Goal: Book appointment/travel/reservation

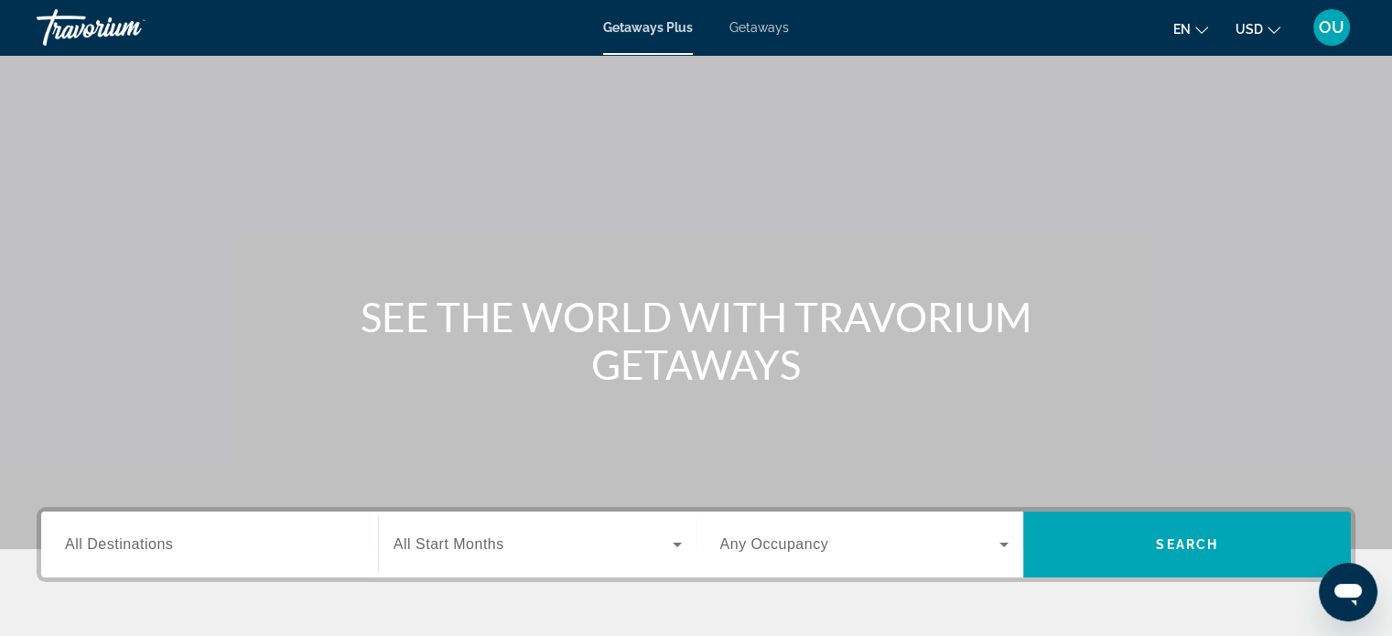
scroll to position [183, 0]
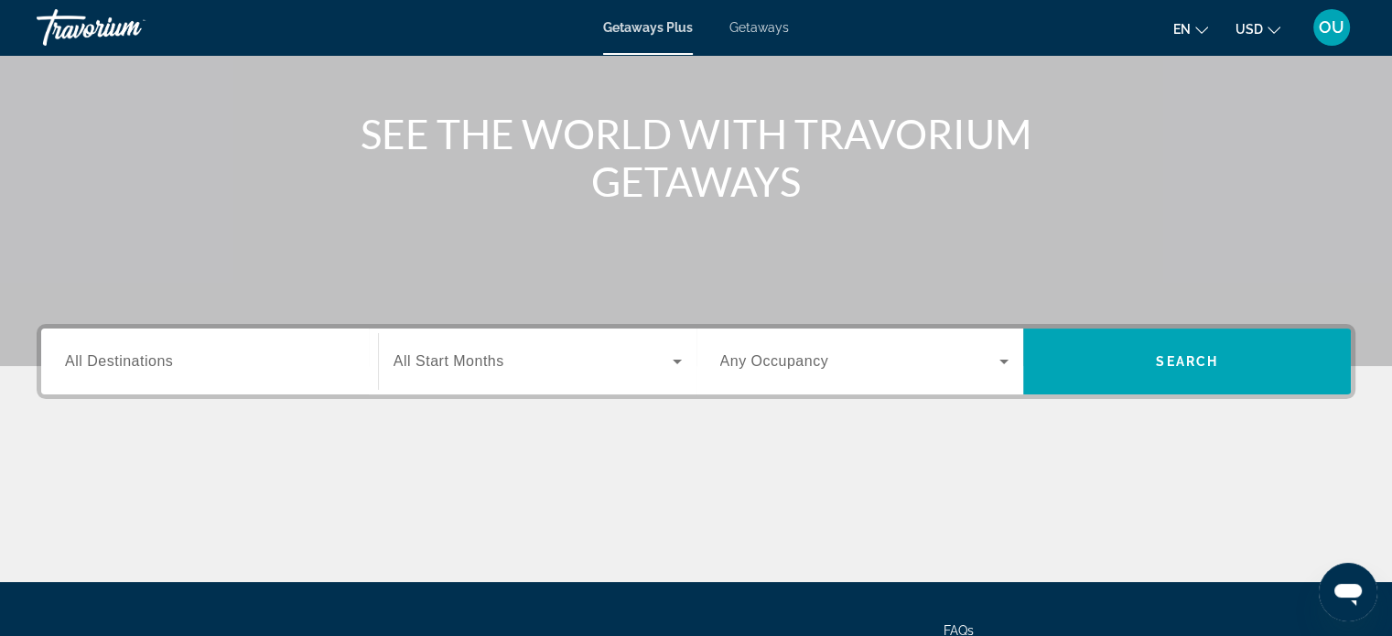
click at [156, 366] on span "All Destinations" at bounding box center [119, 361] width 108 height 16
click at [156, 366] on input "Destination All Destinations" at bounding box center [209, 362] width 289 height 22
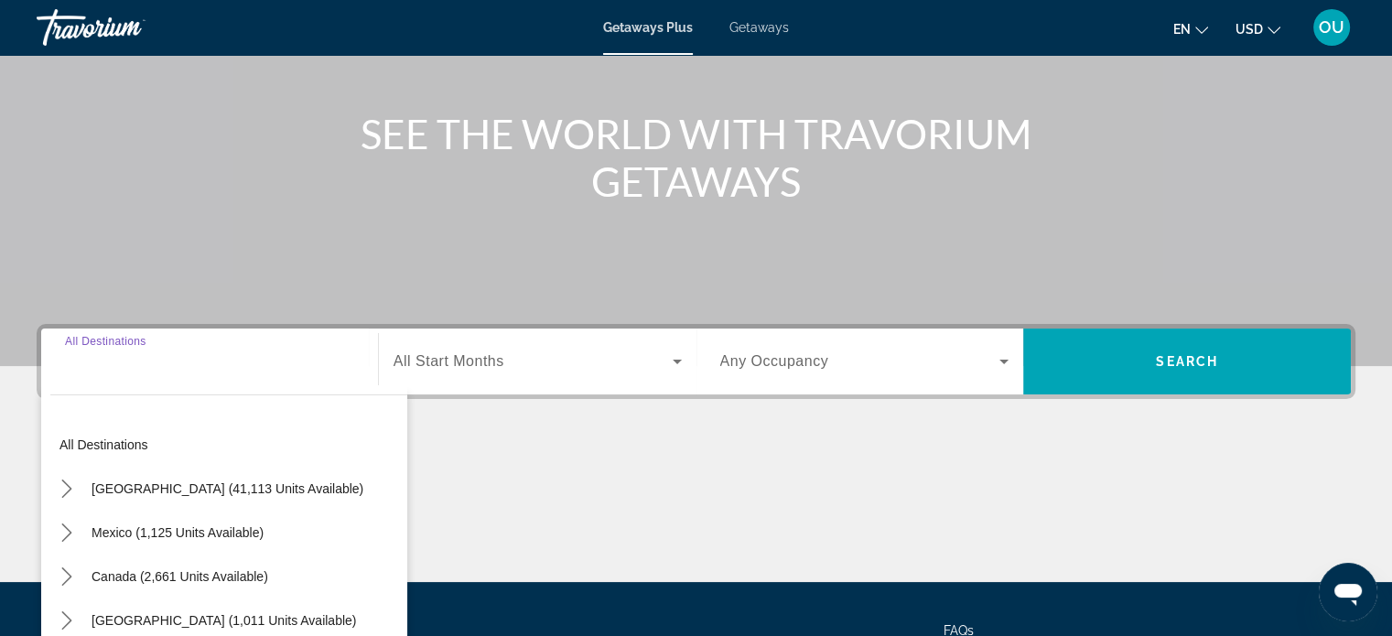
scroll to position [352, 0]
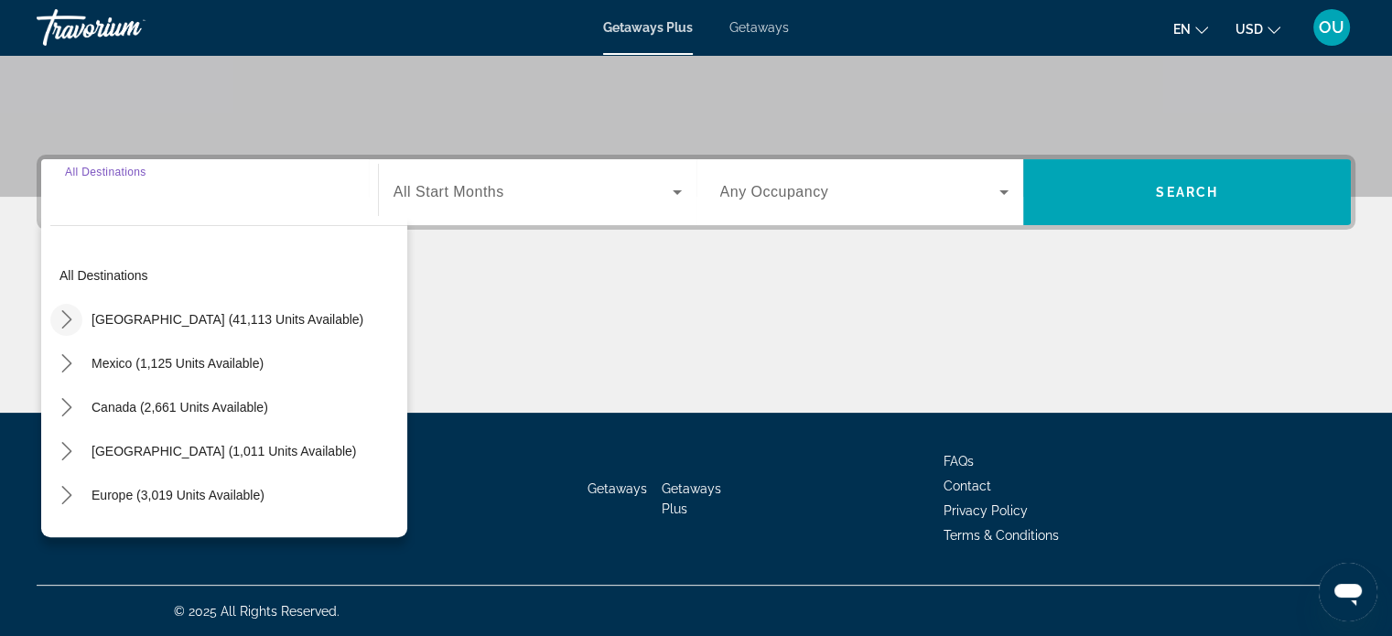
click at [68, 313] on icon "Toggle United States (41,113 units available) submenu" at bounding box center [67, 319] width 18 height 18
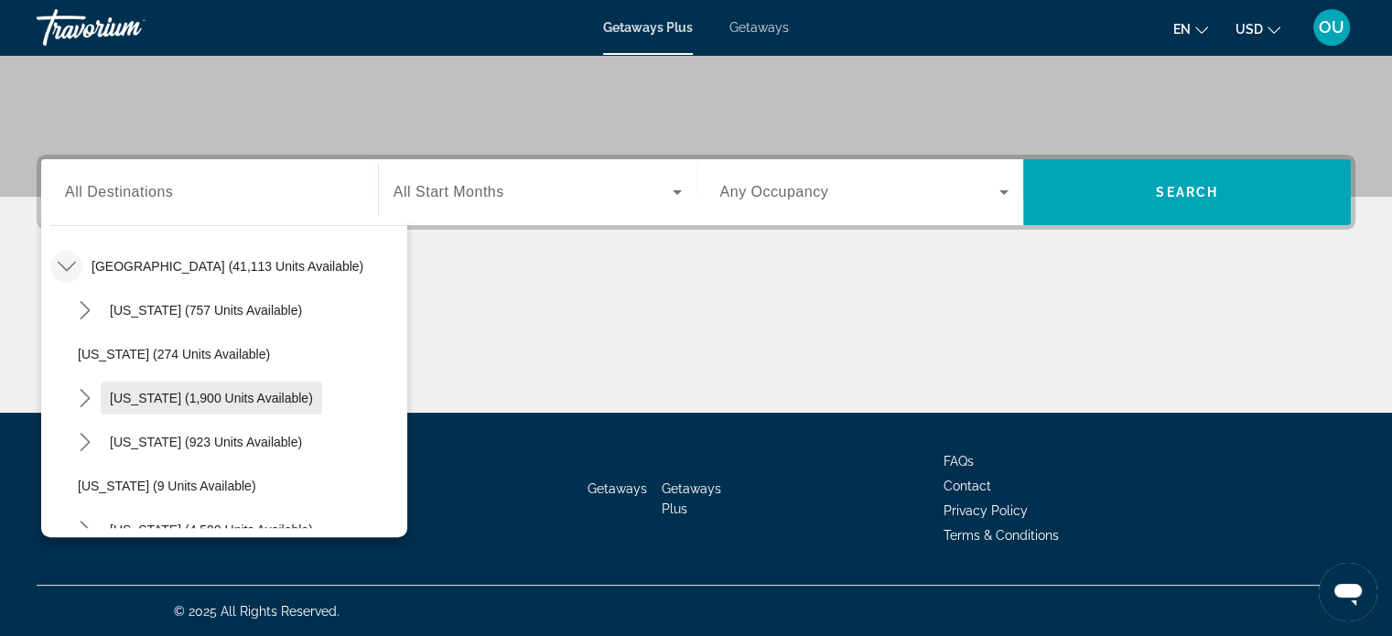
scroll to position [236, 0]
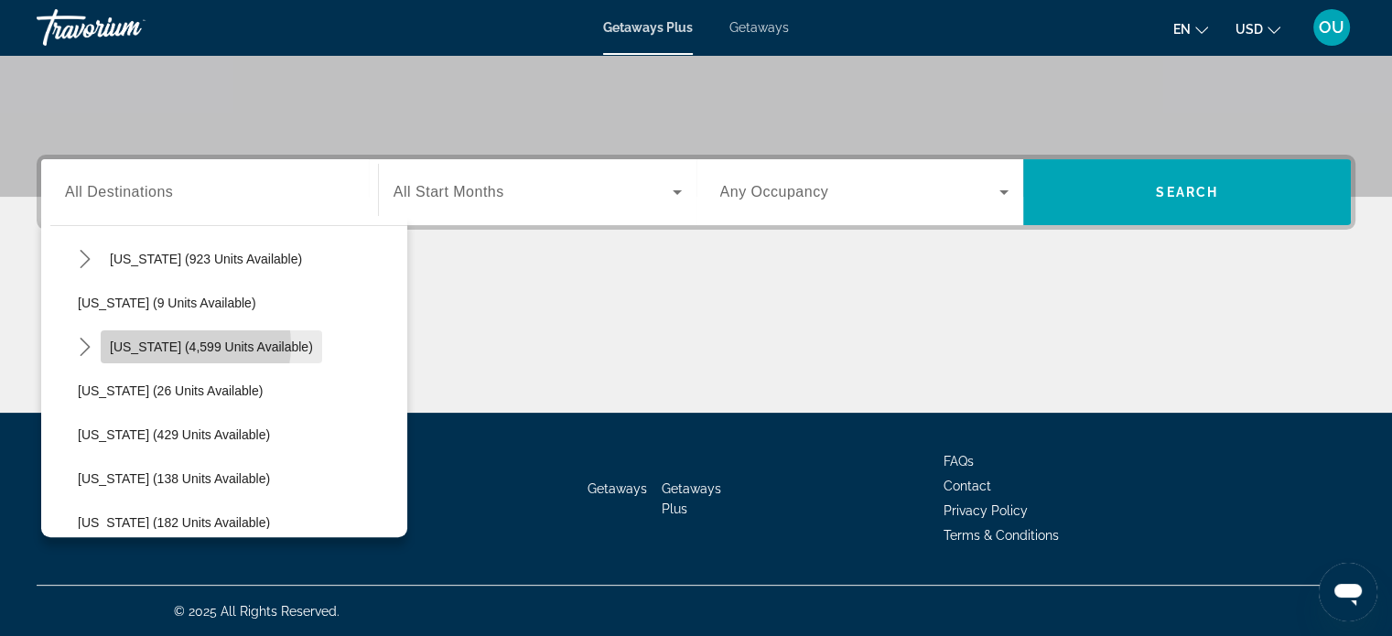
click at [181, 344] on span "[US_STATE] (4,599 units available)" at bounding box center [211, 347] width 203 height 15
type input "**********"
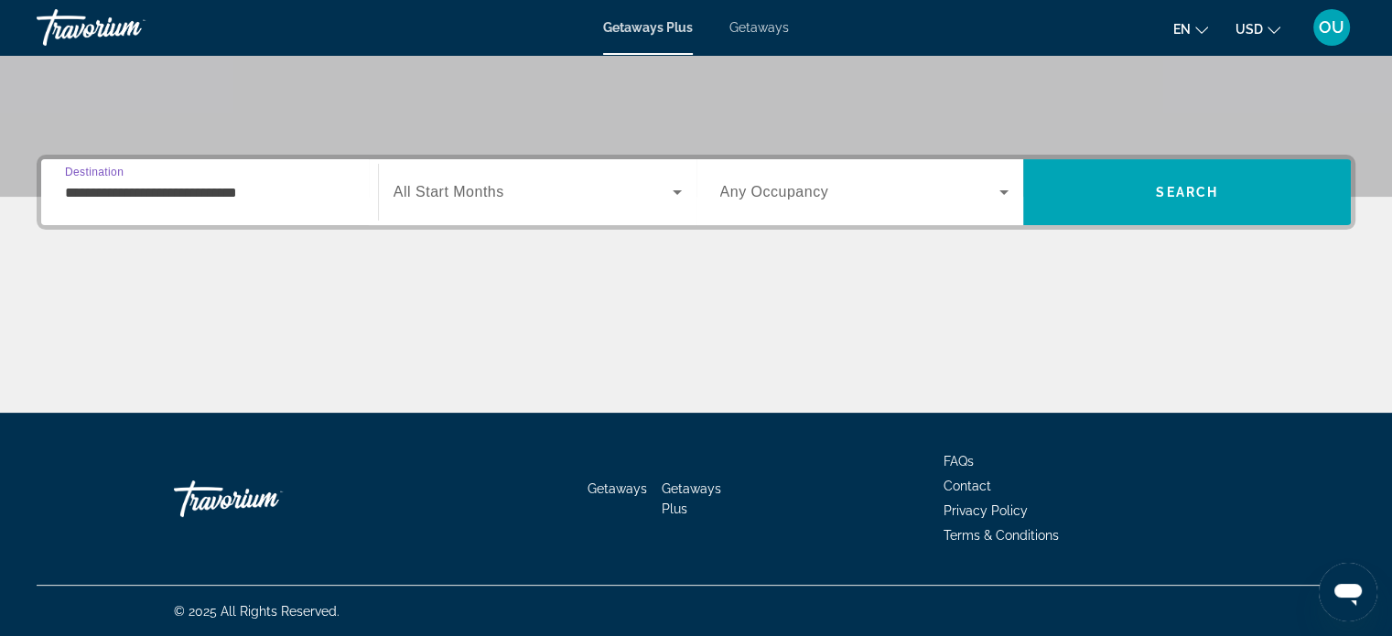
click at [656, 196] on span "Search widget" at bounding box center [533, 192] width 279 height 22
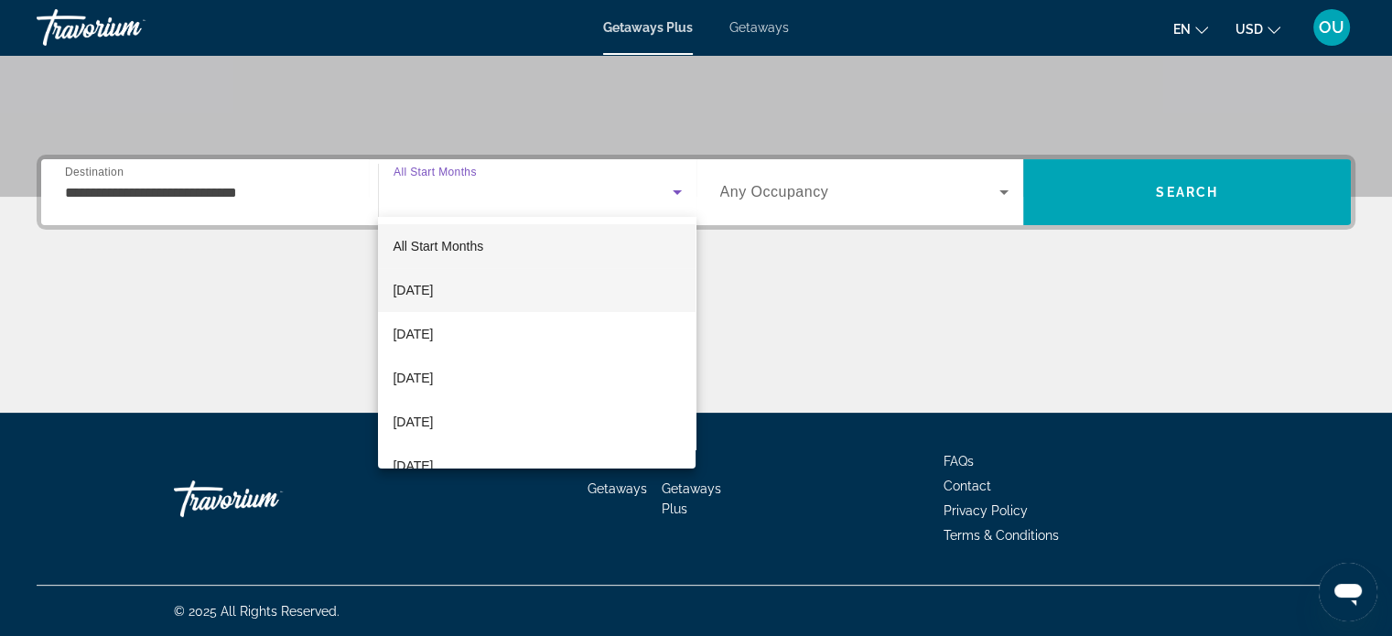
click at [485, 292] on mat-option "[DATE]" at bounding box center [537, 290] width 318 height 44
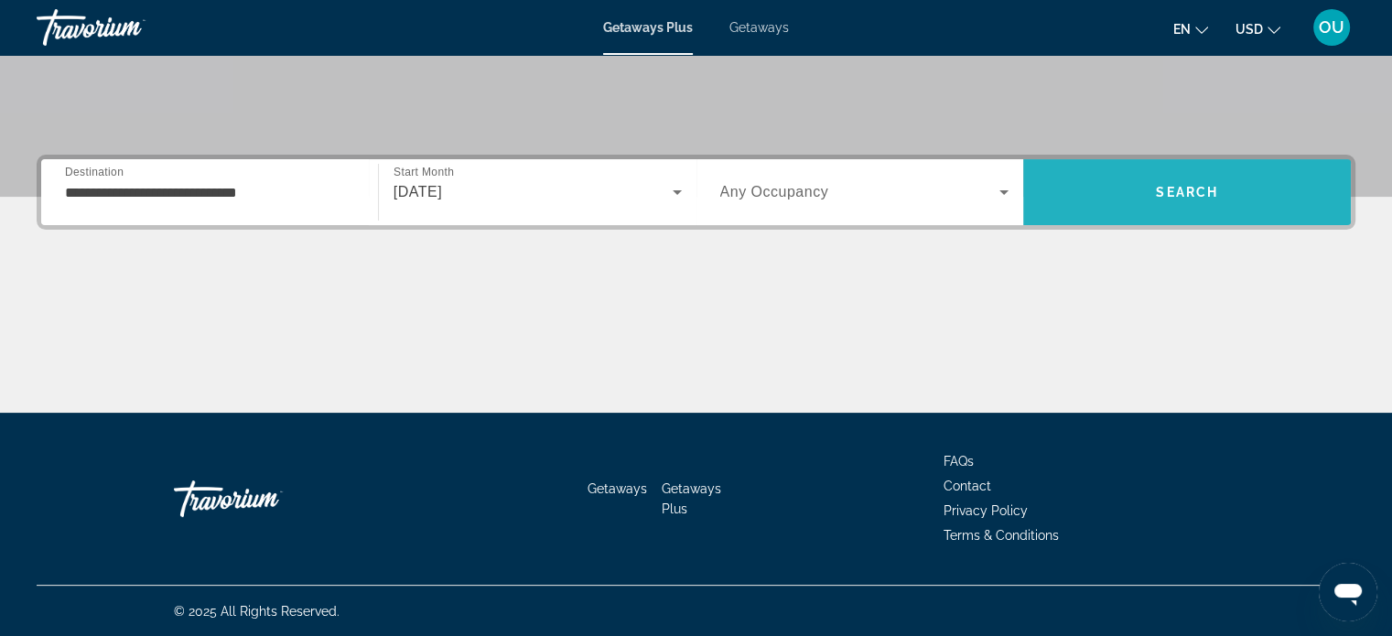
click at [1167, 201] on span "Search" at bounding box center [1187, 192] width 328 height 44
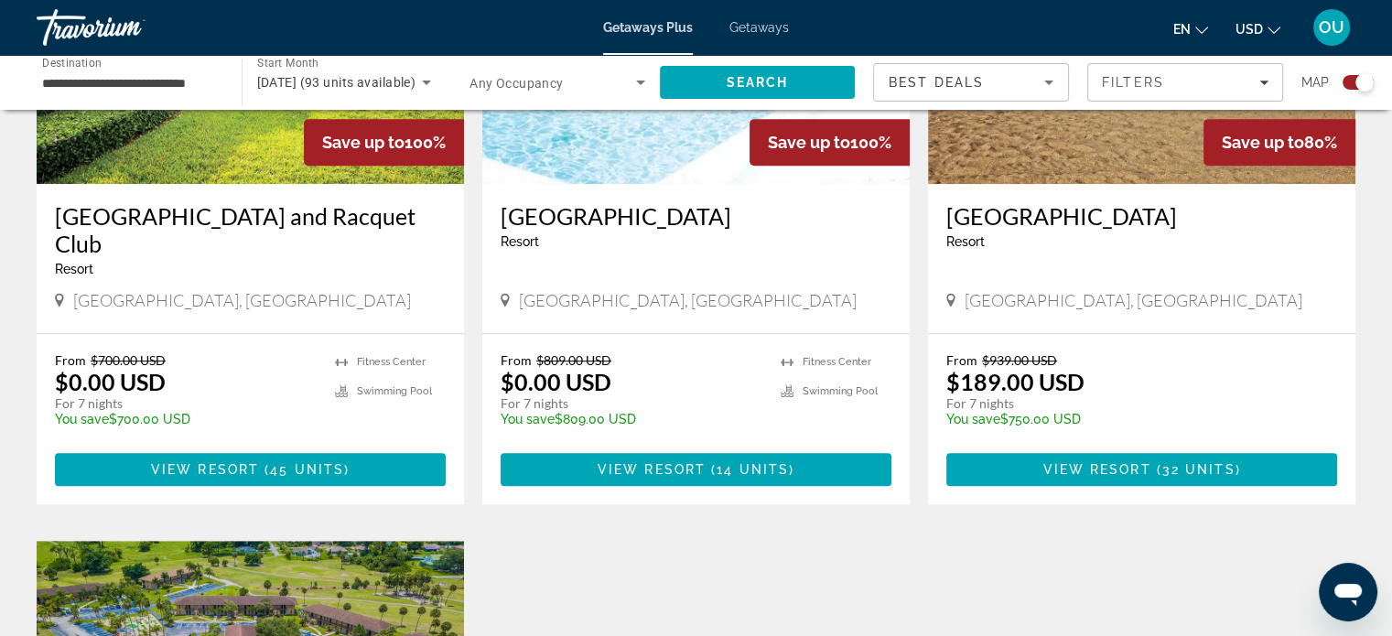
scroll to position [576, 0]
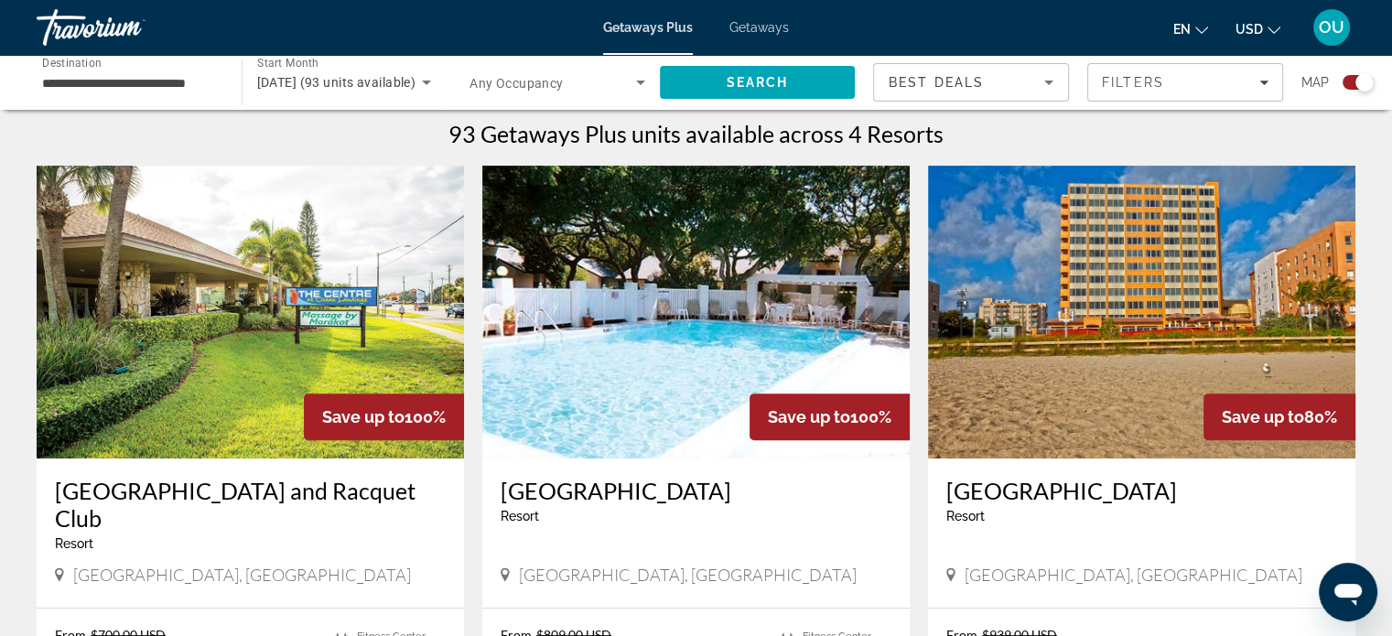
click at [1120, 324] on img "Main content" at bounding box center [1141, 312] width 427 height 293
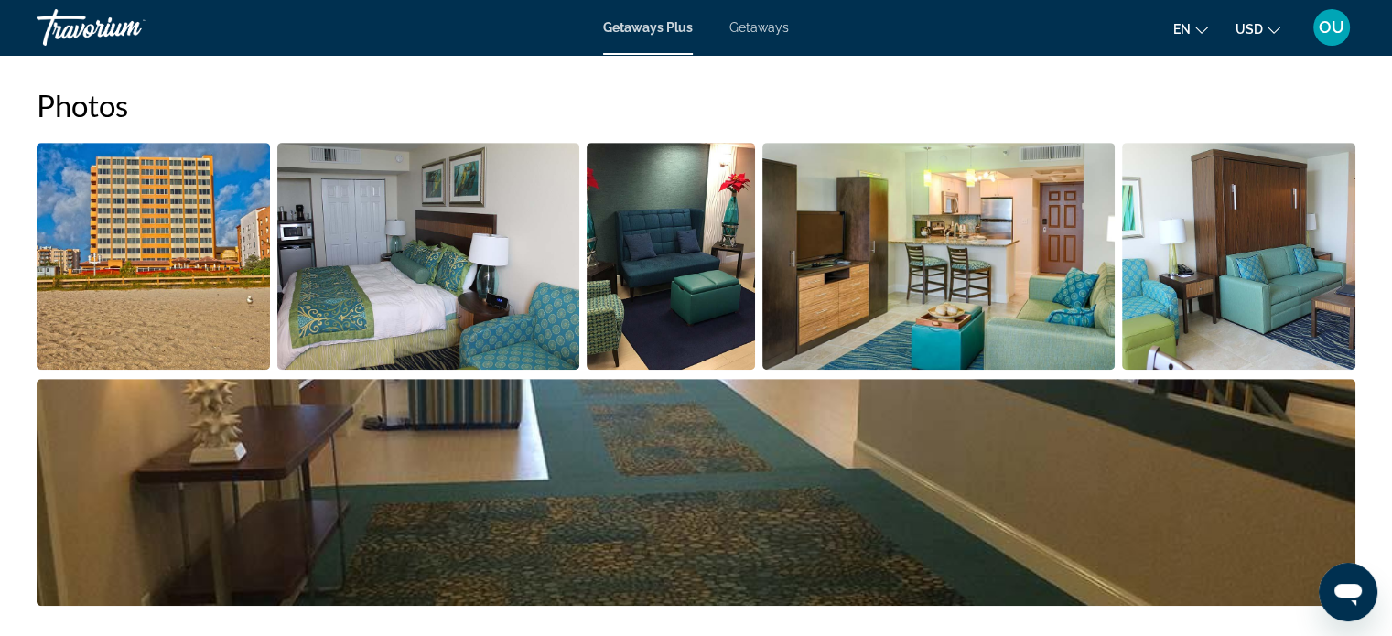
scroll to position [458, 0]
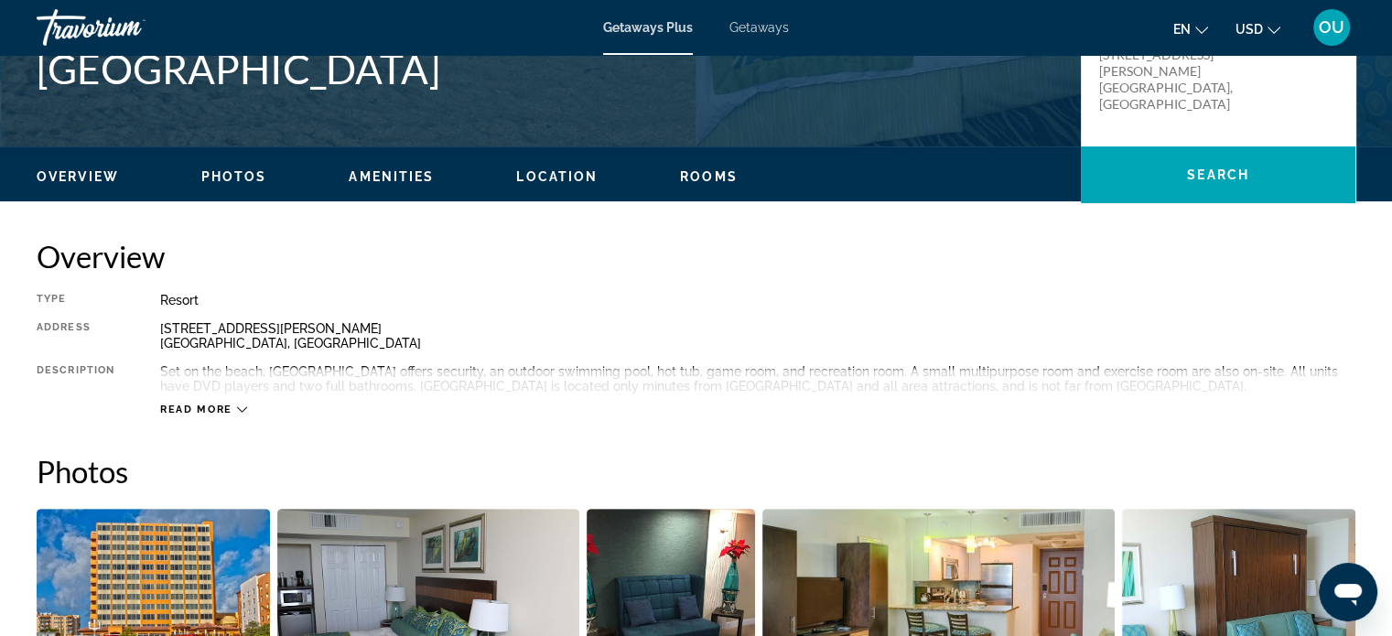
click at [243, 407] on icon "Main content" at bounding box center [242, 409] width 10 height 10
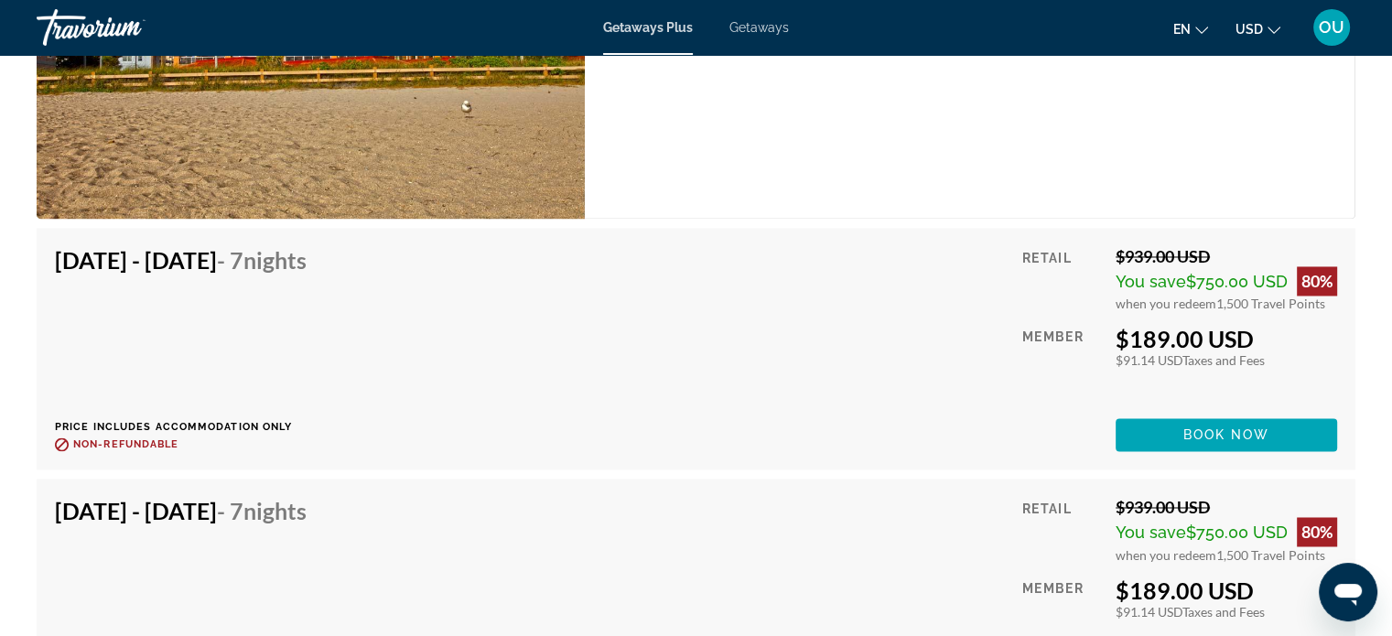
scroll to position [3283, 0]
